Goal: Information Seeking & Learning: Learn about a topic

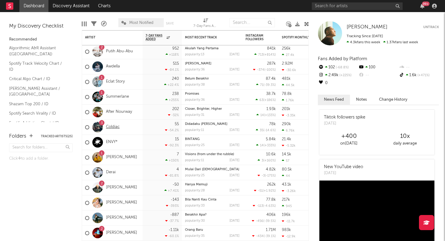
click at [113, 125] on link "Coldiac" at bounding box center [113, 127] width 14 height 5
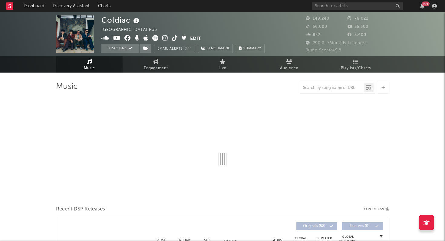
select select "6m"
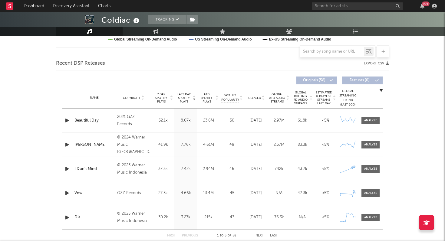
scroll to position [223, 0]
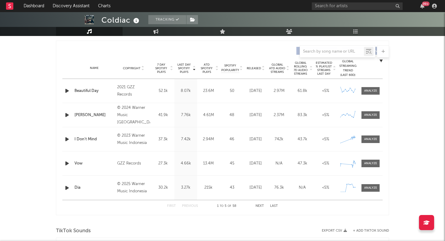
click at [257, 205] on button "Next" at bounding box center [259, 206] width 8 height 3
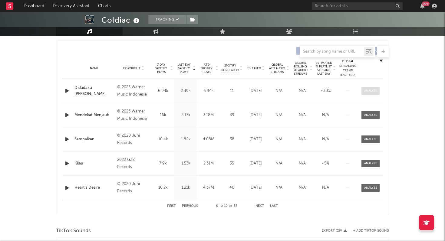
click at [371, 92] on div at bounding box center [370, 91] width 13 height 5
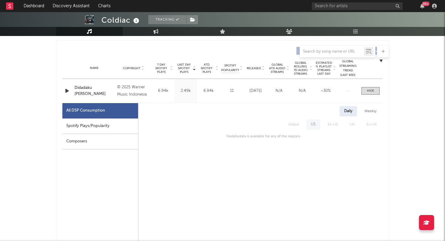
click at [100, 129] on div "Spotify Plays/Popularity" at bounding box center [100, 126] width 76 height 15
select select "1w"
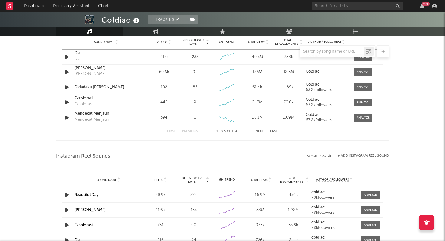
scroll to position [726, 0]
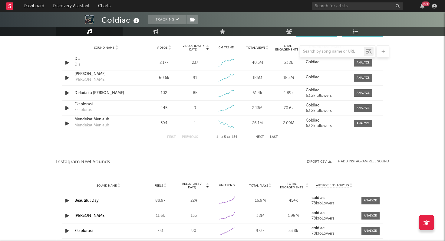
click at [257, 136] on button "Next" at bounding box center [259, 137] width 8 height 3
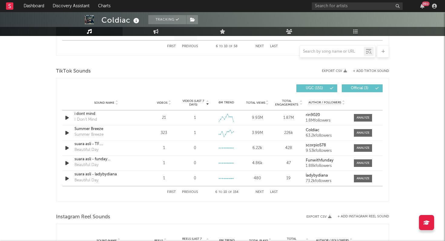
scroll to position [670, 0]
